Goal: Transaction & Acquisition: Purchase product/service

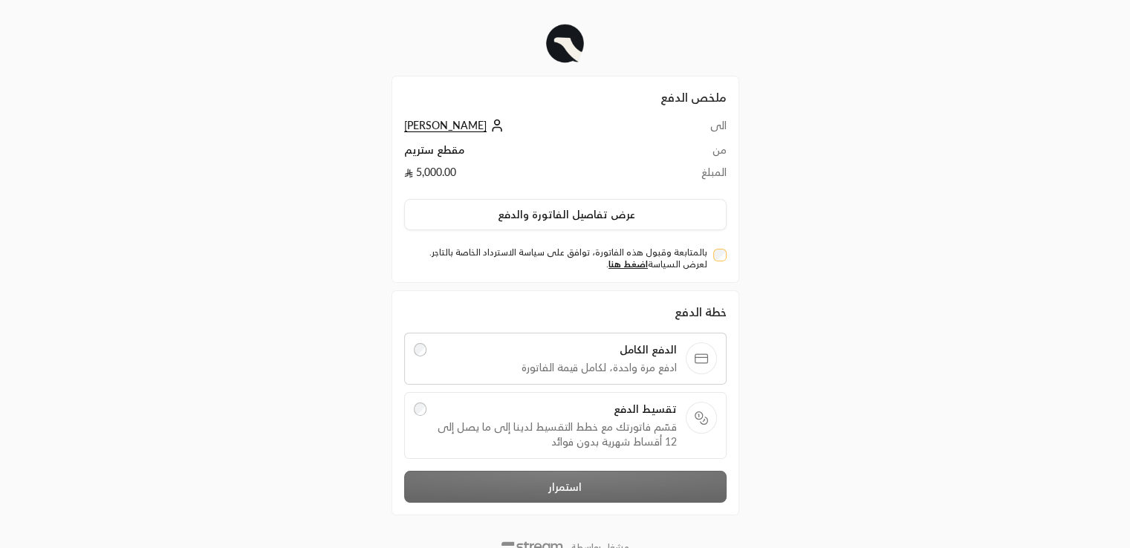
click at [532, 408] on span "تقسيط الدفع" at bounding box center [557, 409] width 242 height 15
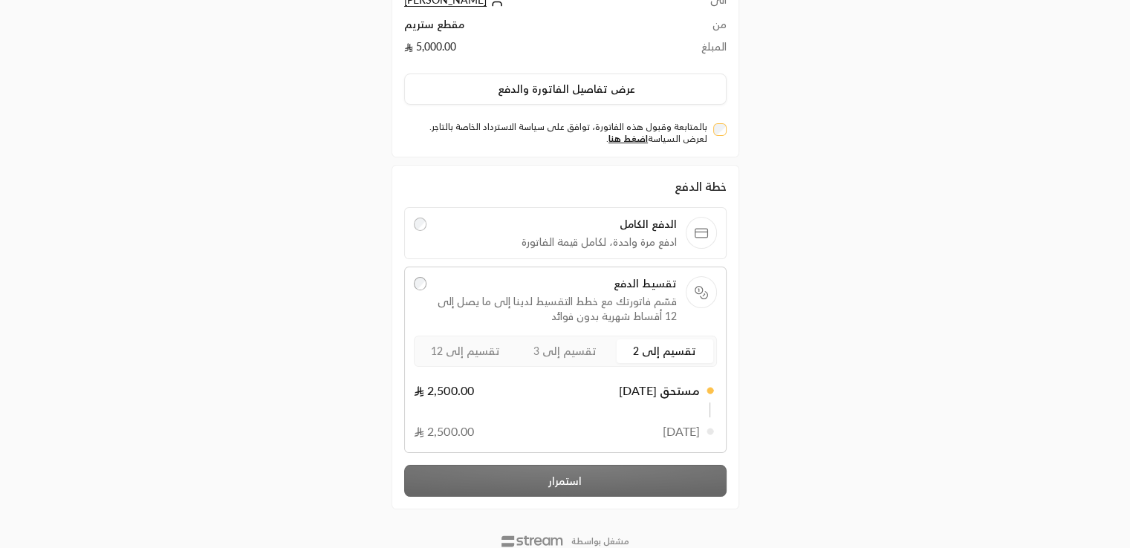
scroll to position [169, 0]
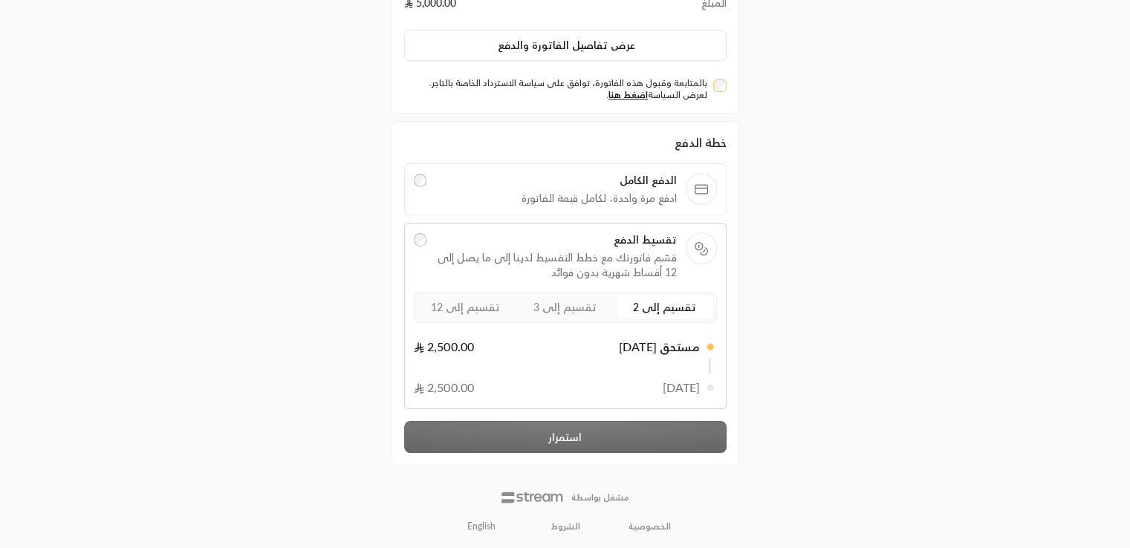
click at [536, 303] on span "تقسيم إلى 3" at bounding box center [565, 307] width 63 height 13
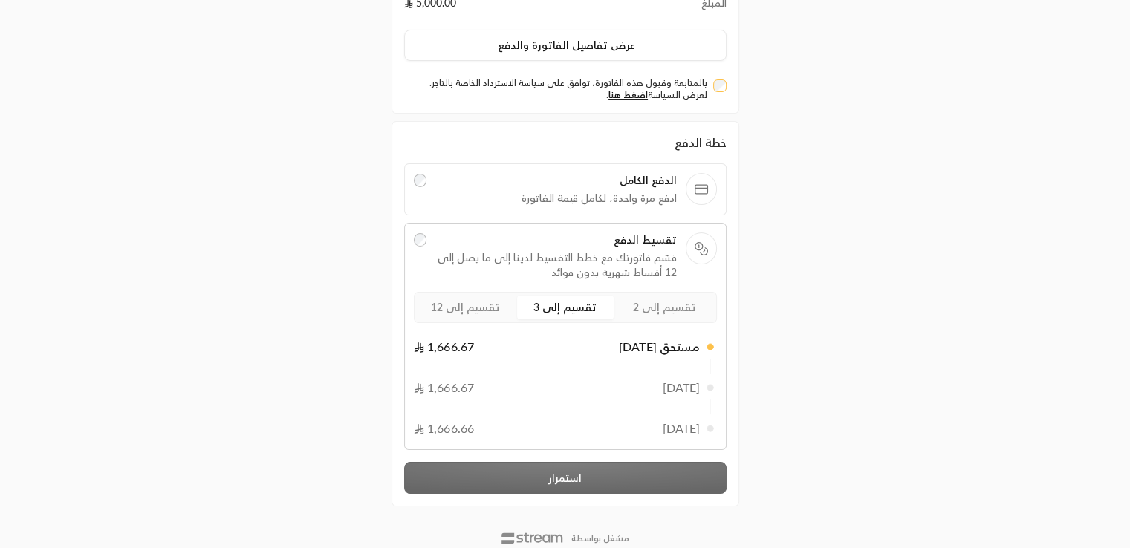
click at [646, 476] on div "خطة الدفع الدفع الكامل ادفع مرة واحدة، لكامل قيمة الفاتورة تقسيط الدفع قسّم فات…" at bounding box center [565, 314] width 323 height 360
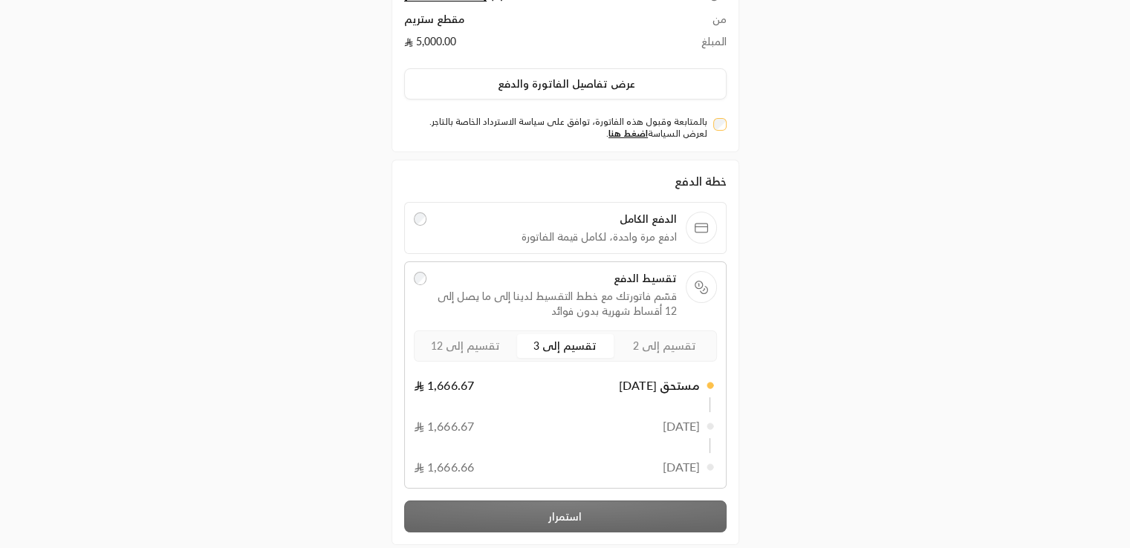
scroll to position [128, 0]
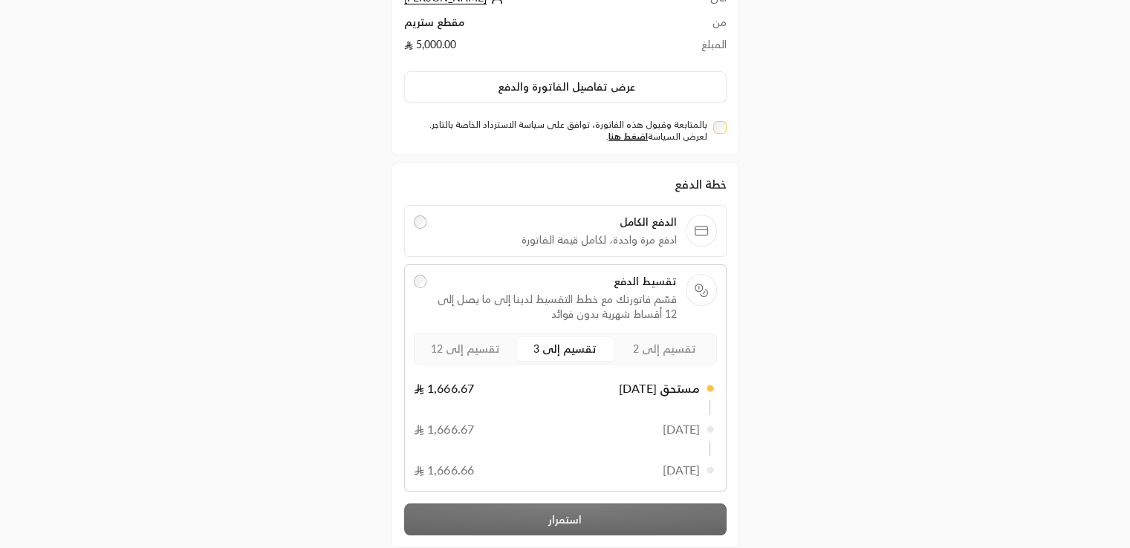
click at [724, 119] on div "بالمتابعة وقبول هذه الفاتورة، توافق على سياسة الاسترداد الخاصة بالتاجر. لعرض ال…" at bounding box center [565, 131] width 323 height 24
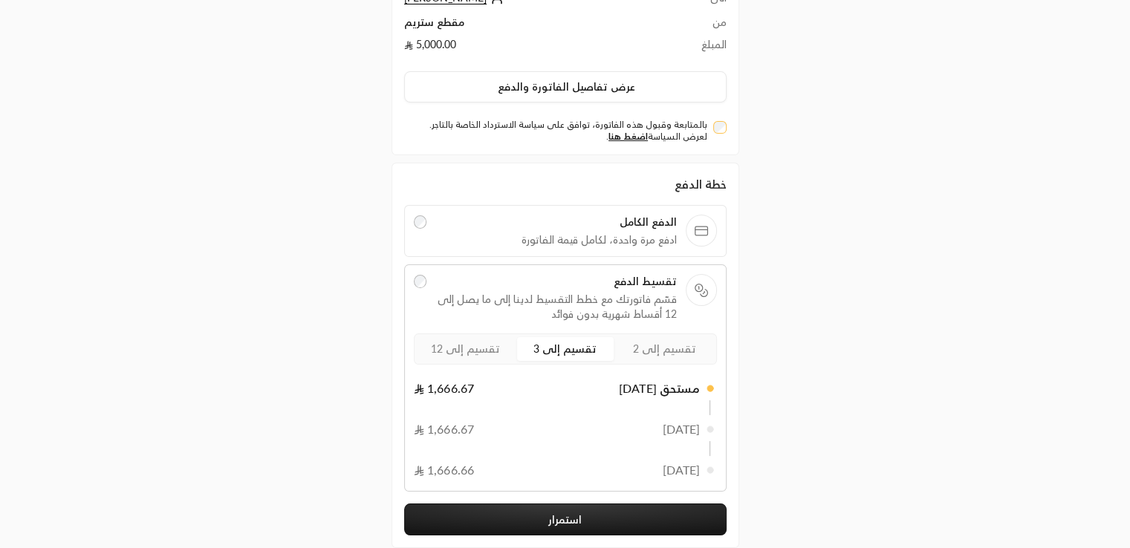
drag, startPoint x: 592, startPoint y: 493, endPoint x: 595, endPoint y: 500, distance: 7.8
click at [592, 493] on div "خطة الدفع الدفع الكامل ادفع مرة واحدة، لكامل قيمة الفاتورة تقسيط الدفع قسّم فات…" at bounding box center [565, 355] width 323 height 360
click at [595, 505] on button "استمرار" at bounding box center [565, 520] width 323 height 32
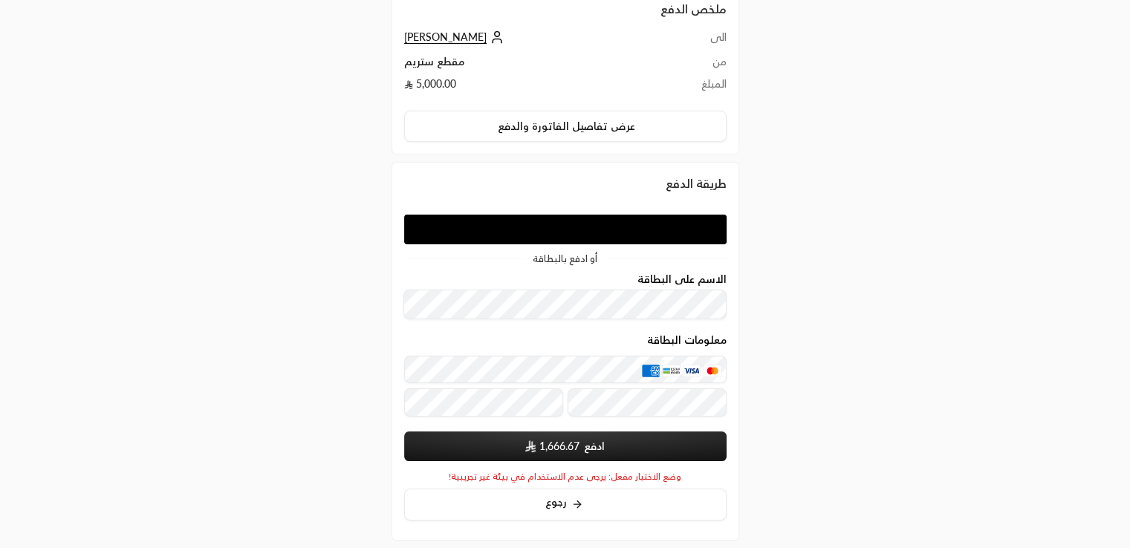
scroll to position [128, 0]
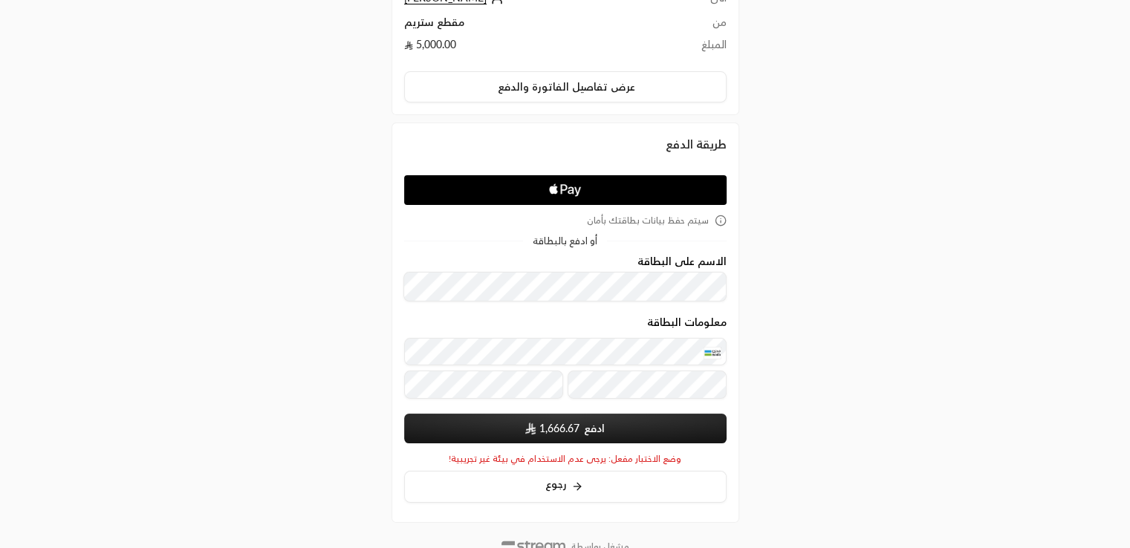
click at [583, 423] on button "ادفع 1,666.67" at bounding box center [565, 429] width 323 height 30
